Goal: Information Seeking & Learning: Learn about a topic

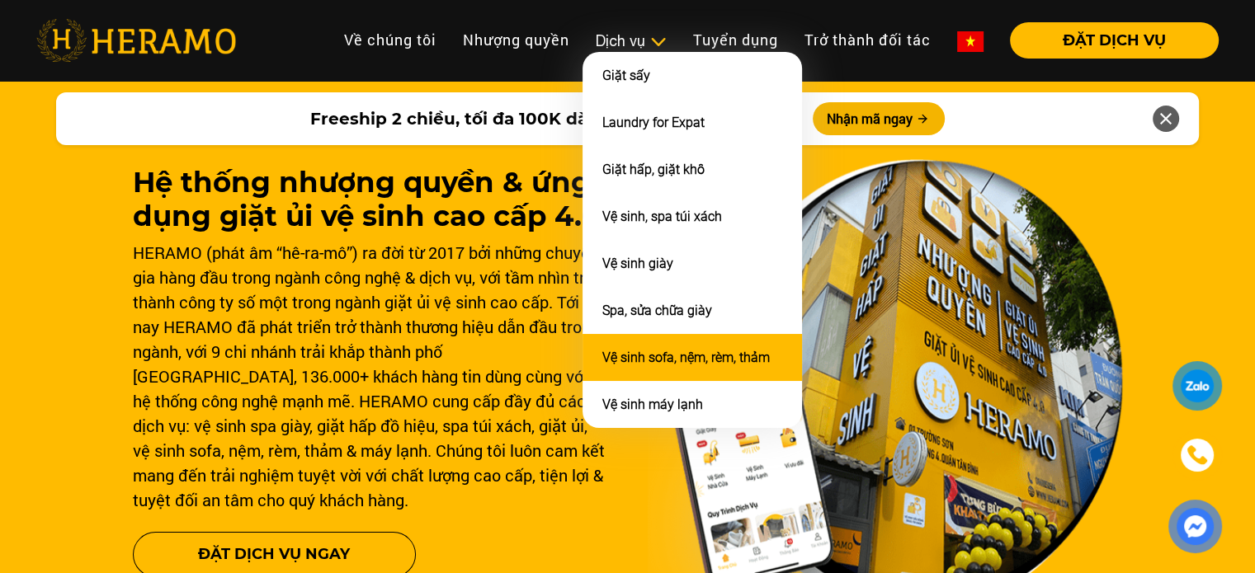
click at [625, 359] on link "Vệ sinh sofa, nệm, rèm, thảm" at bounding box center [685, 358] width 167 height 16
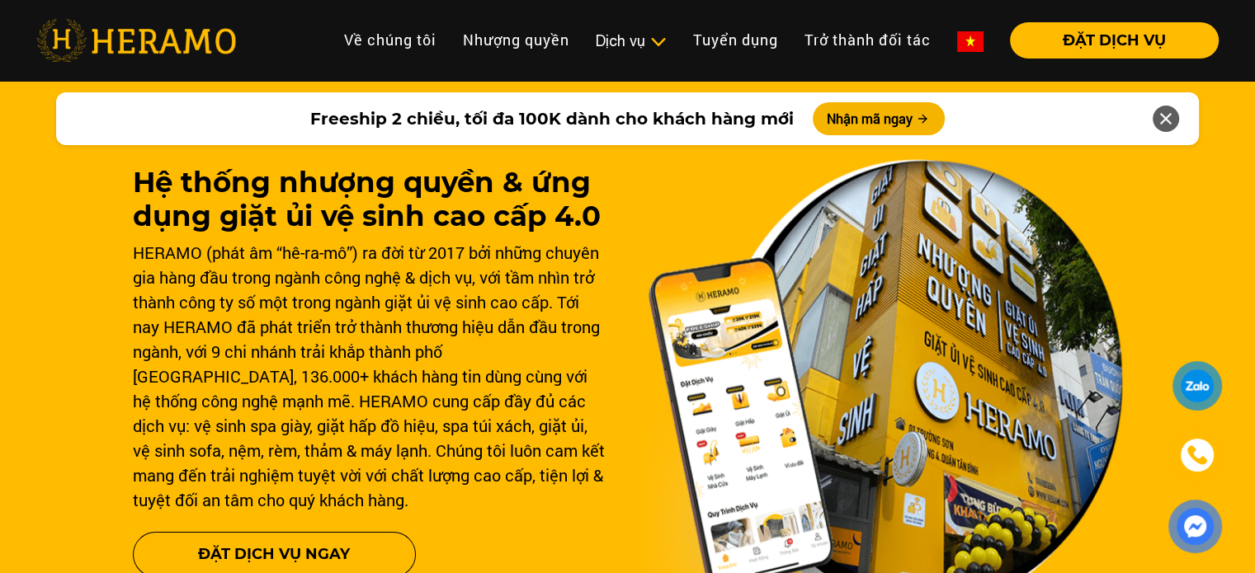
click at [629, 27] on li "Dịch vụ Dịch vụ Giặt sấy Laundry for Expat Giặt hấp, giặt khô Vệ sinh, spa túi …" at bounding box center [630, 40] width 97 height 36
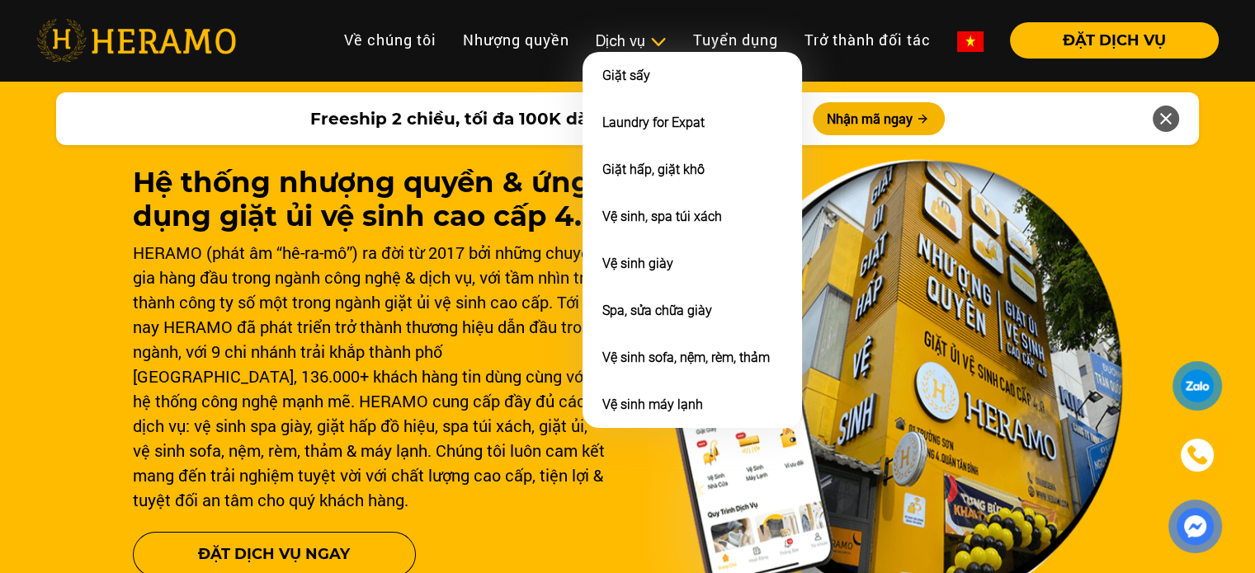
click at [611, 32] on div "Dịch vụ" at bounding box center [631, 41] width 71 height 22
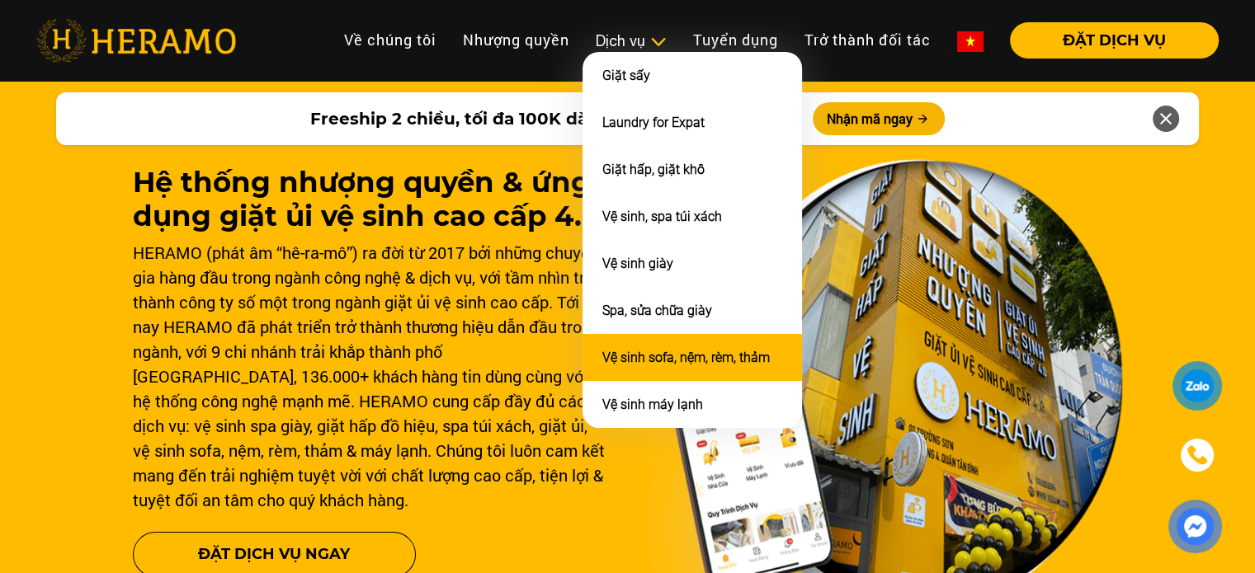
click at [642, 350] on link "Vệ sinh sofa, nệm, rèm, thảm" at bounding box center [685, 358] width 167 height 16
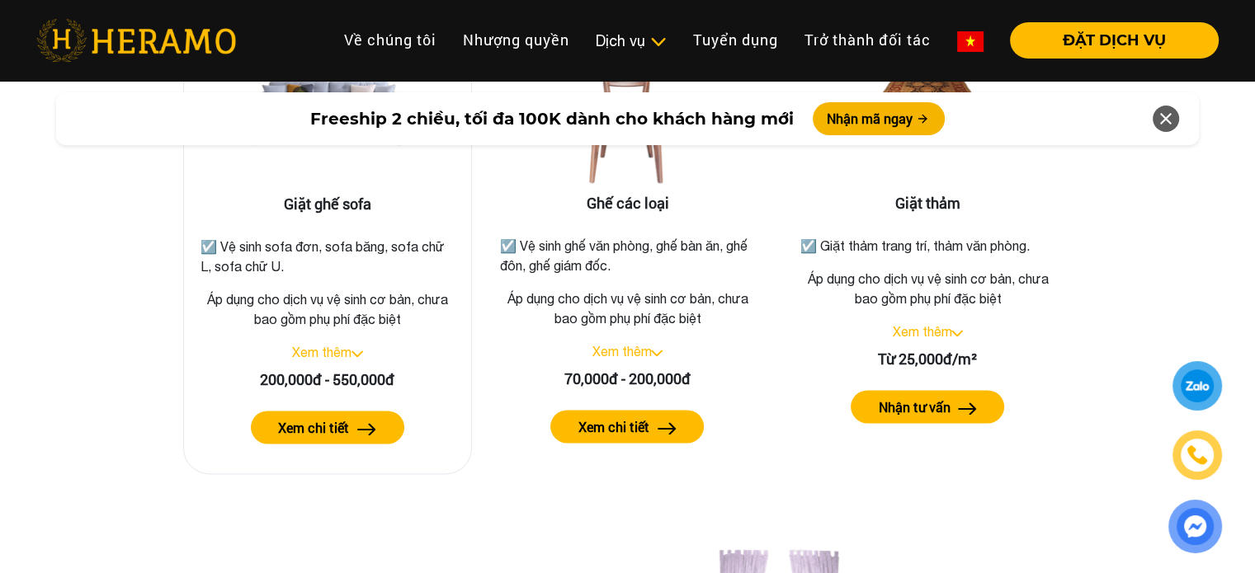
scroll to position [2182, 0]
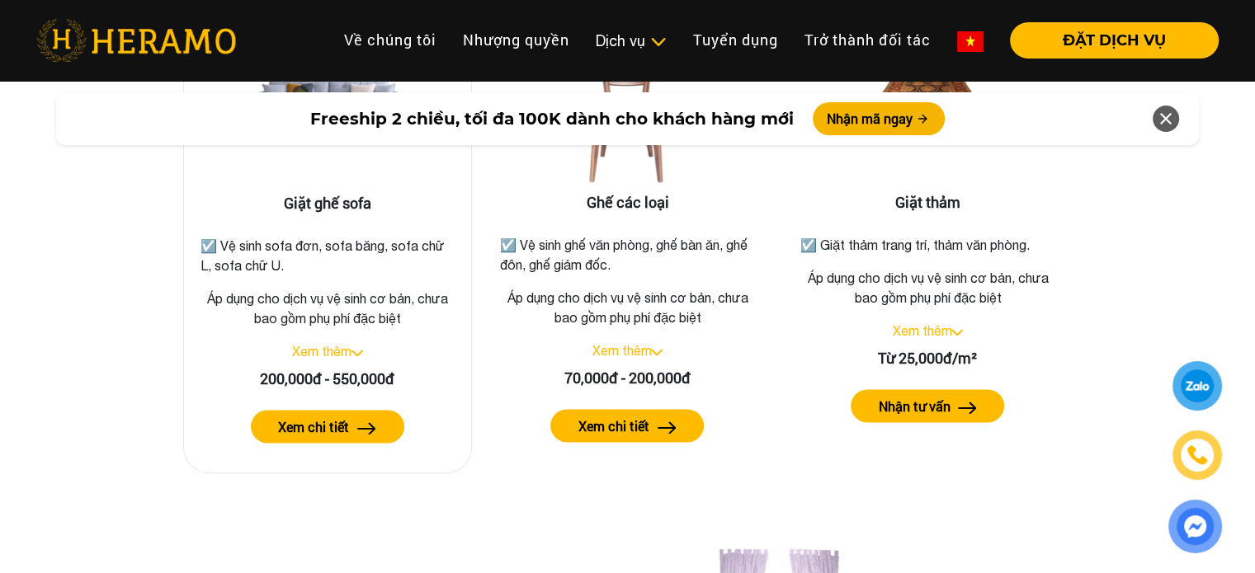
click at [265, 410] on button "Xem chi tiết" at bounding box center [327, 426] width 153 height 33
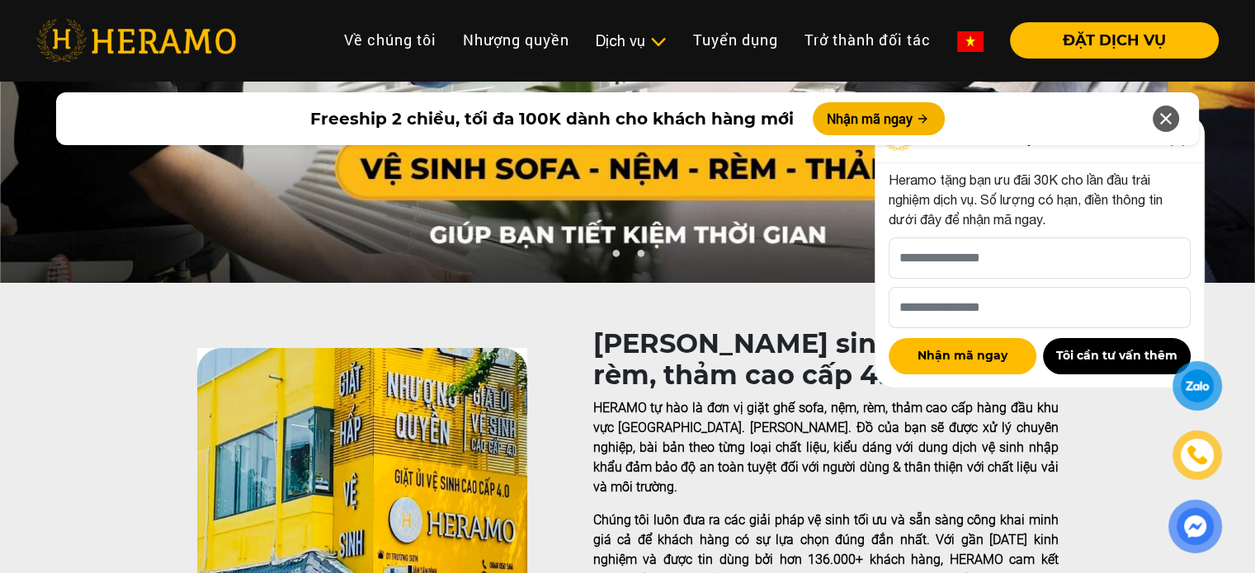
scroll to position [0, 0]
